Goal: Task Accomplishment & Management: Manage account settings

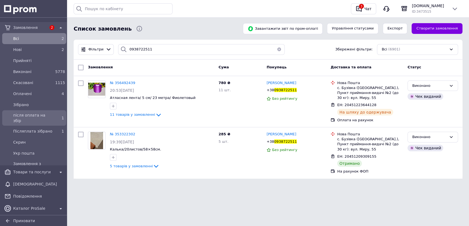
type input "0938722511"
click at [45, 114] on span "після оплата на збір" at bounding box center [33, 117] width 40 height 11
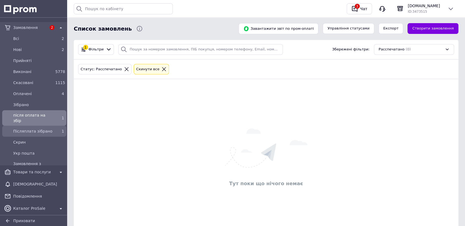
click at [45, 128] on span "Післяплата зібрано" at bounding box center [33, 131] width 40 height 6
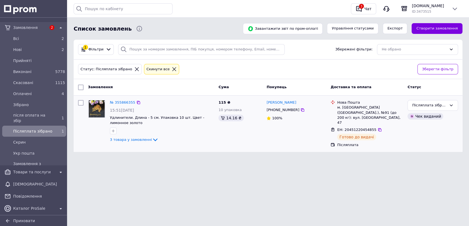
drag, startPoint x: 375, startPoint y: 119, endPoint x: 328, endPoint y: 122, distance: 47.1
click at [378, 127] on icon at bounding box center [380, 129] width 4 height 4
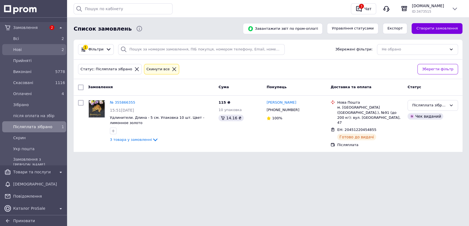
click at [43, 51] on span "Нові" at bounding box center [33, 50] width 40 height 6
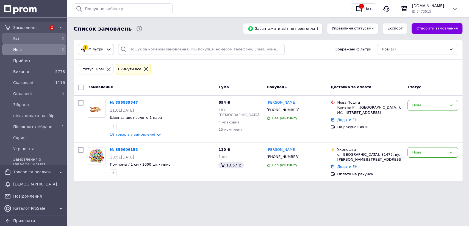
click at [22, 36] on span "Всi" at bounding box center [33, 39] width 40 height 6
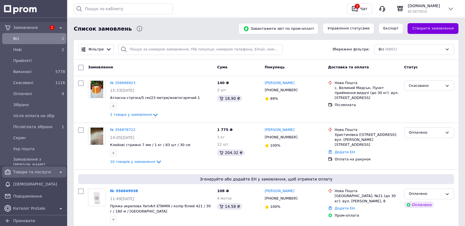
click at [32, 174] on div "Товари та послуги" at bounding box center [34, 172] width 44 height 8
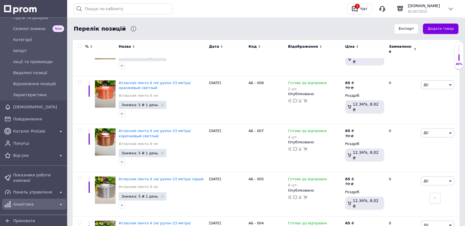
scroll to position [61, 0]
